Goal: Information Seeking & Learning: Find specific fact

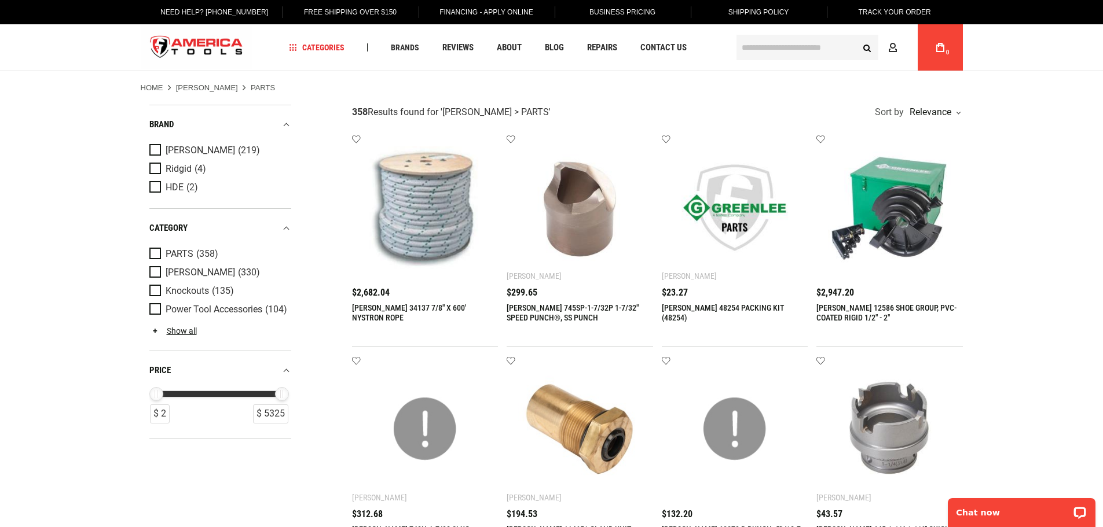
click at [821, 49] on input "text" at bounding box center [807, 47] width 142 height 25
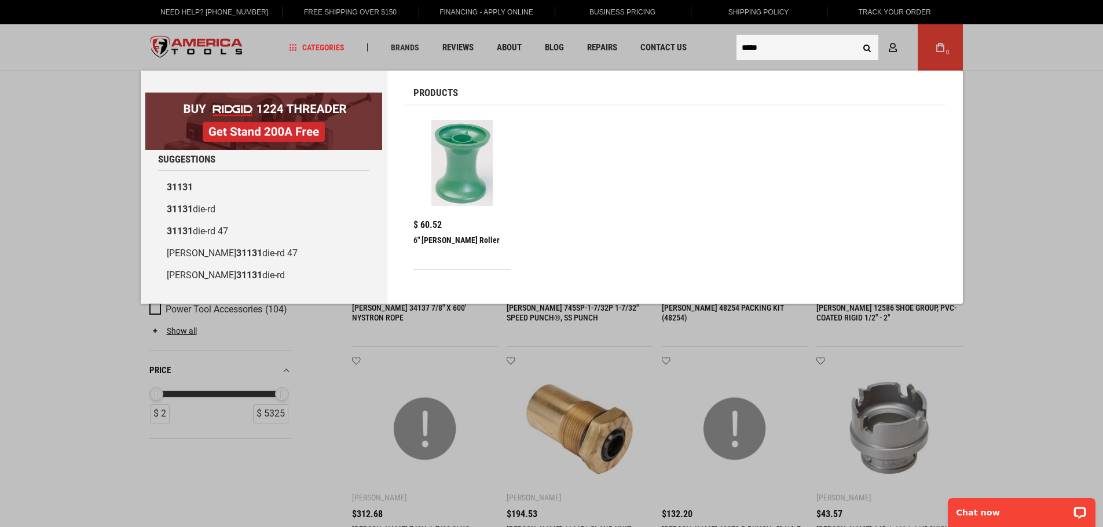
type input "*****"
click at [868, 46] on button "Search" at bounding box center [867, 47] width 22 height 22
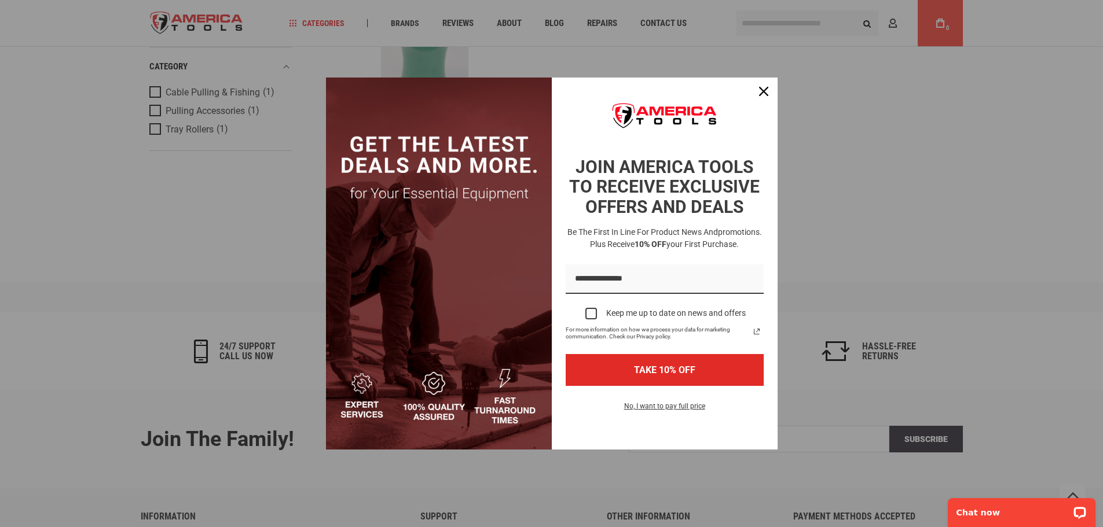
scroll to position [347, 0]
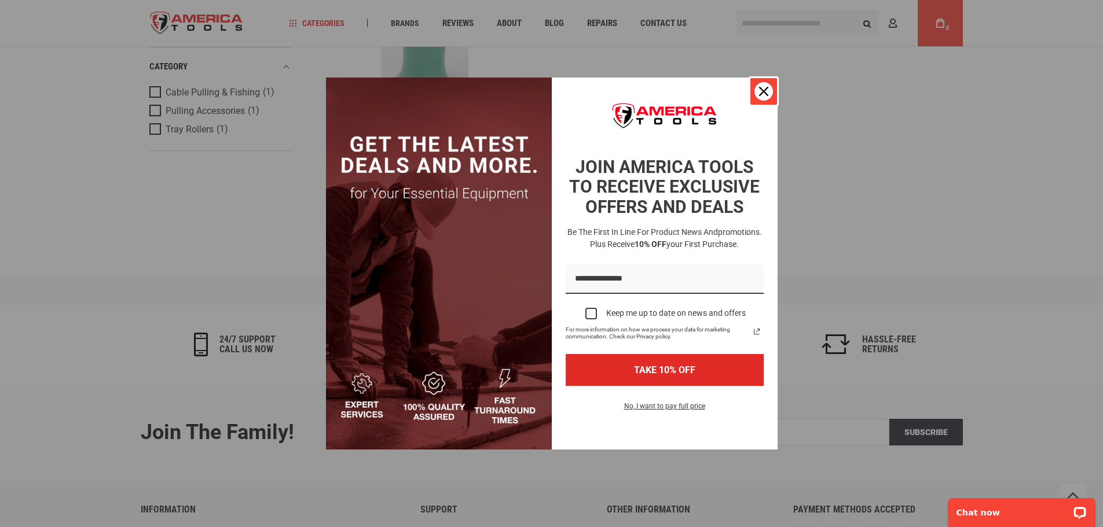
click at [763, 87] on icon "close icon" at bounding box center [763, 91] width 9 height 9
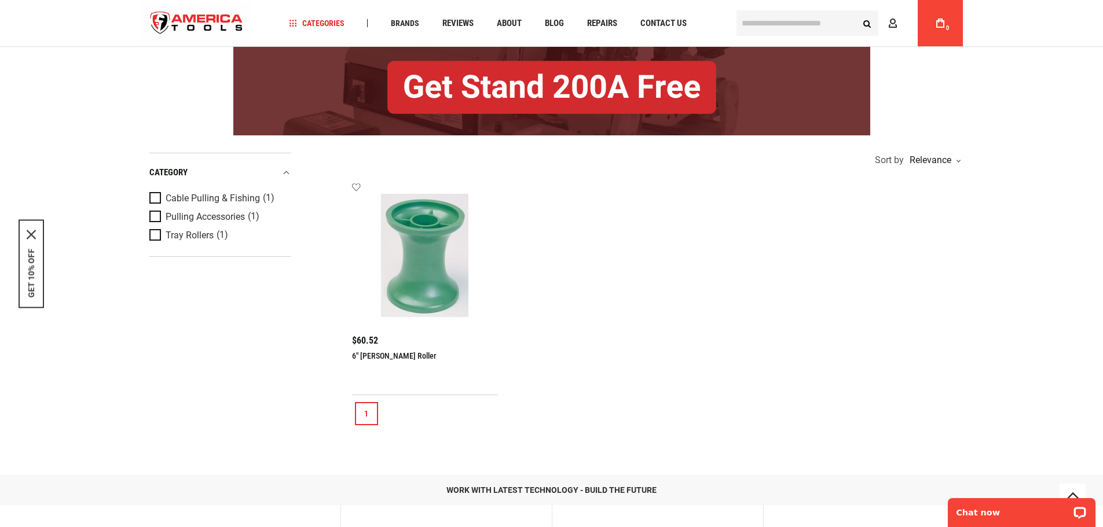
scroll to position [174, 0]
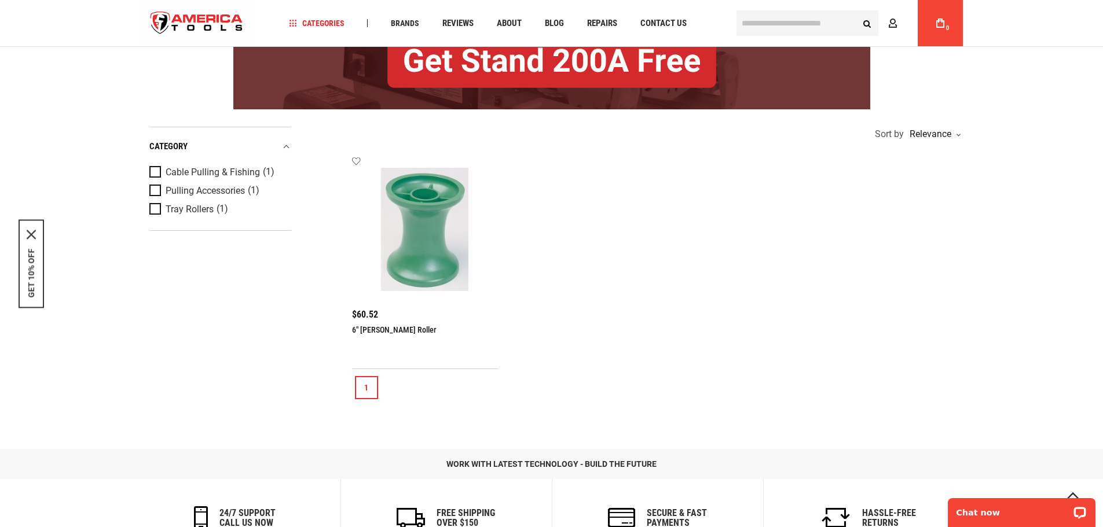
click at [424, 289] on img at bounding box center [425, 229] width 123 height 123
